Goal: Find specific page/section: Find specific page/section

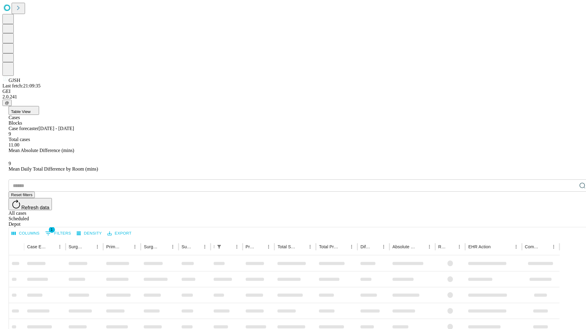
click at [570, 222] on div "Depot" at bounding box center [299, 224] width 581 height 5
